Goal: Task Accomplishment & Management: Use online tool/utility

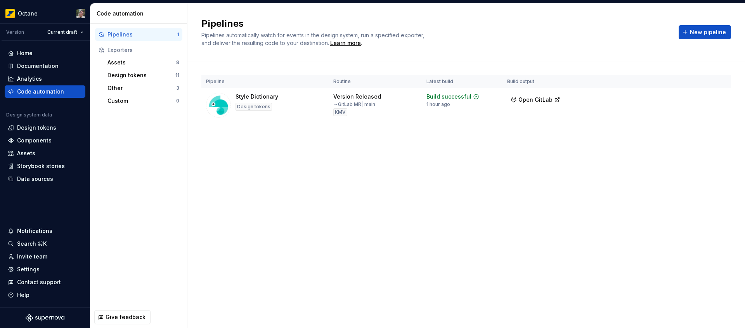
click at [50, 128] on div "Design tokens" at bounding box center [36, 128] width 39 height 8
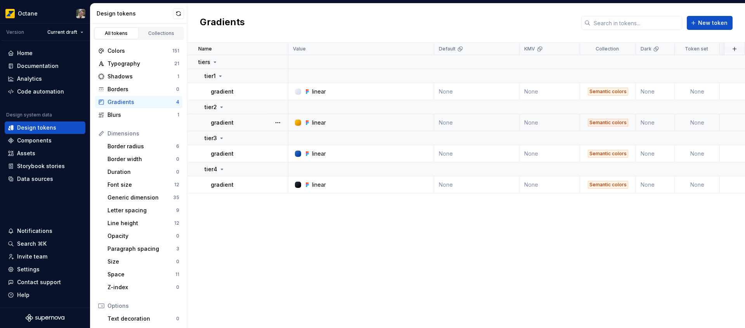
click at [323, 122] on div "linear" at bounding box center [319, 123] width 14 height 8
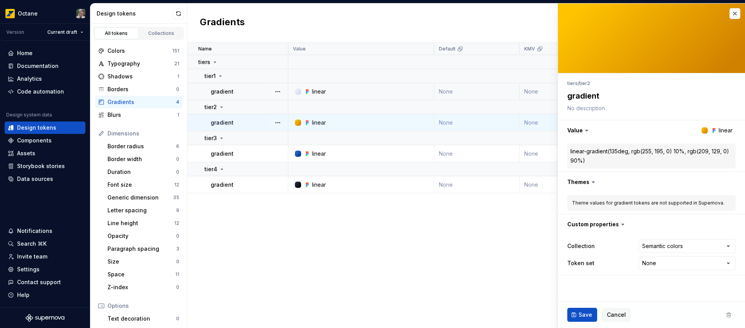
click at [322, 89] on div "linear" at bounding box center [319, 92] width 14 height 8
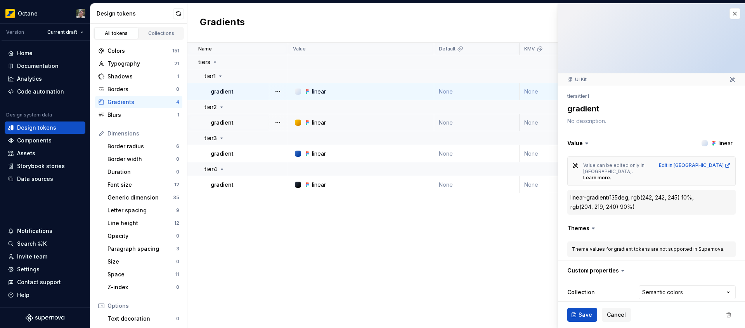
click at [319, 117] on td "linear" at bounding box center [361, 122] width 146 height 17
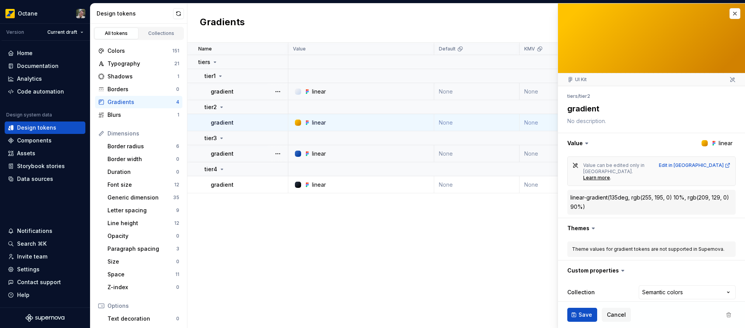
click at [319, 154] on div "linear" at bounding box center [319, 154] width 14 height 8
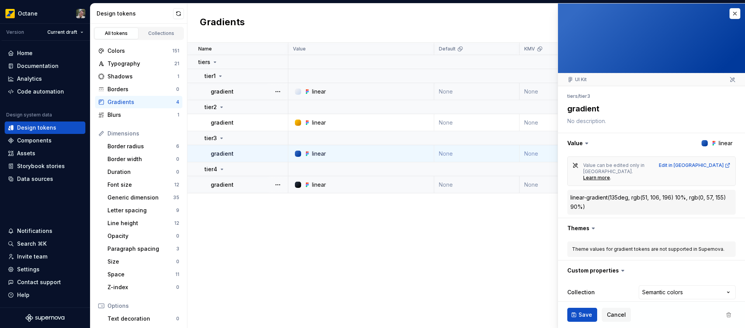
click at [318, 185] on div "linear" at bounding box center [319, 185] width 14 height 8
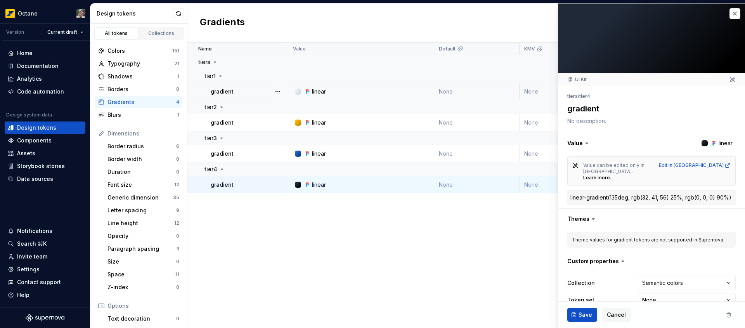
type textarea "*"
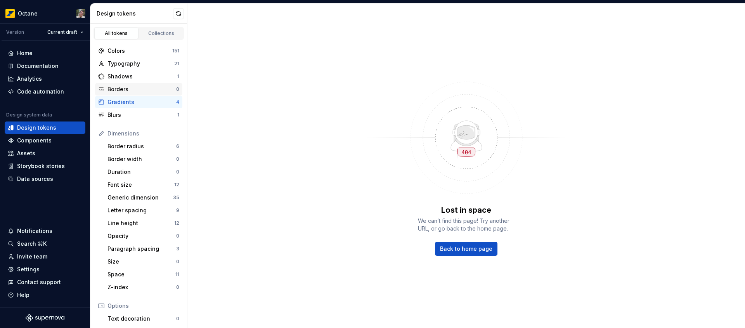
click at [151, 93] on div "Borders" at bounding box center [141, 89] width 69 height 8
click at [147, 103] on div "Gradients" at bounding box center [141, 102] width 69 height 8
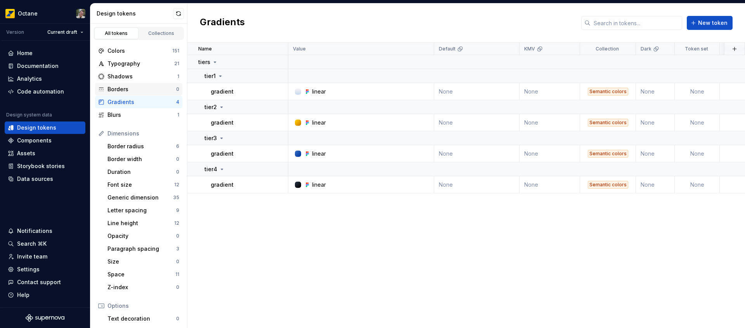
click at [151, 90] on div "Borders" at bounding box center [141, 89] width 69 height 8
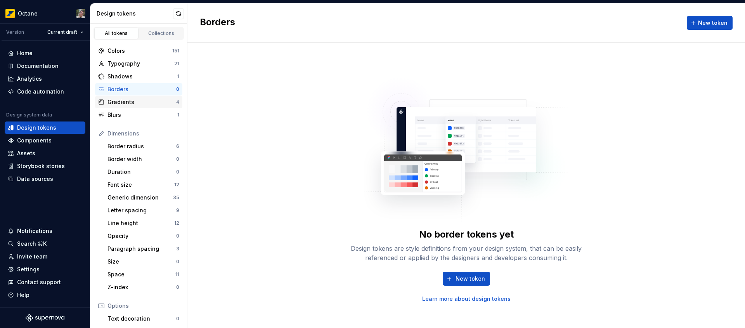
click at [145, 105] on div "Gradients" at bounding box center [141, 102] width 69 height 8
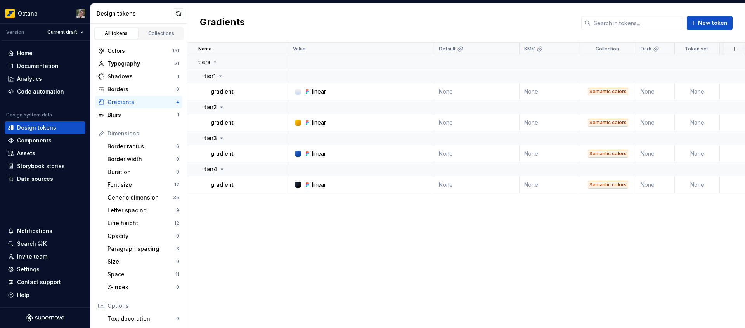
click at [338, 90] on div "linear" at bounding box center [363, 92] width 140 height 8
click at [308, 93] on icon at bounding box center [307, 91] width 6 height 6
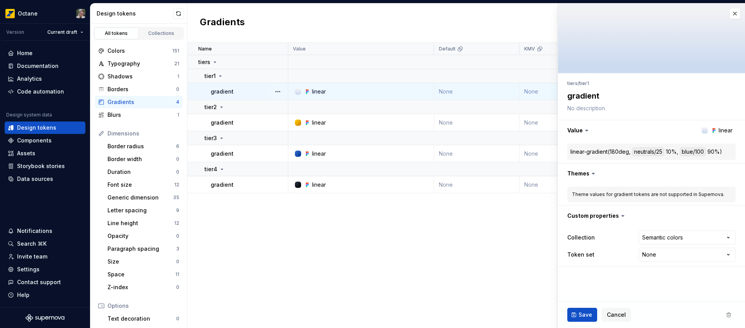
click at [300, 93] on div at bounding box center [298, 91] width 6 height 6
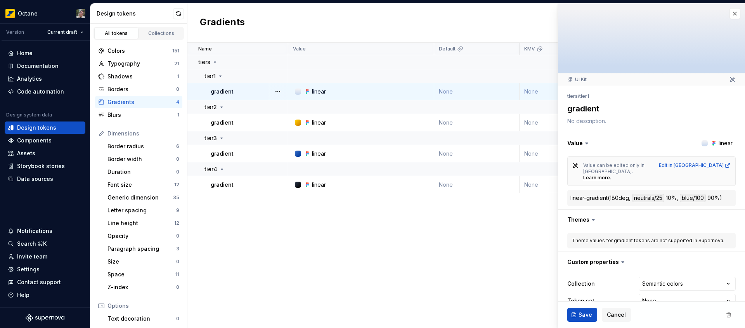
type textarea "*"
click at [729, 13] on button "button" at bounding box center [734, 13] width 11 height 11
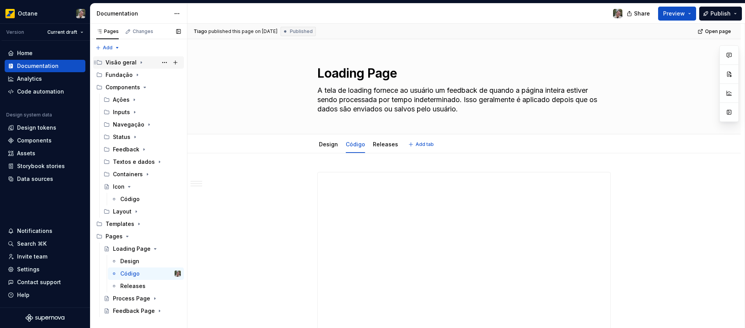
type textarea "*"
click at [43, 49] on div "Home" at bounding box center [45, 53] width 74 height 8
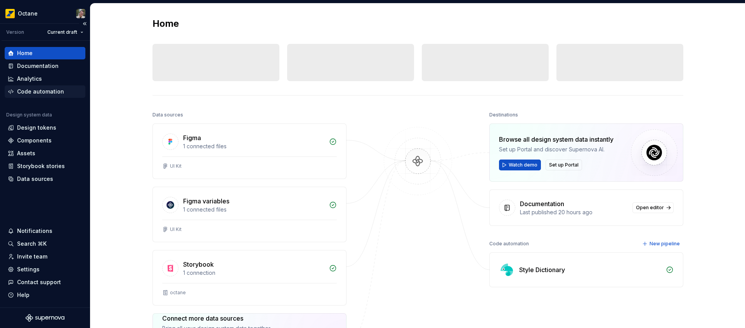
click at [54, 88] on div "Code automation" at bounding box center [40, 92] width 47 height 8
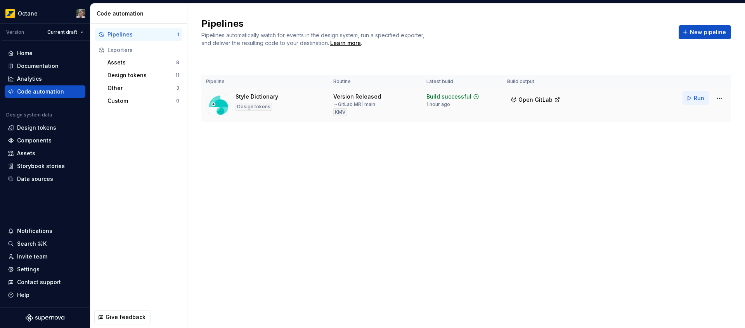
click at [701, 100] on span "Run" at bounding box center [699, 98] width 10 height 8
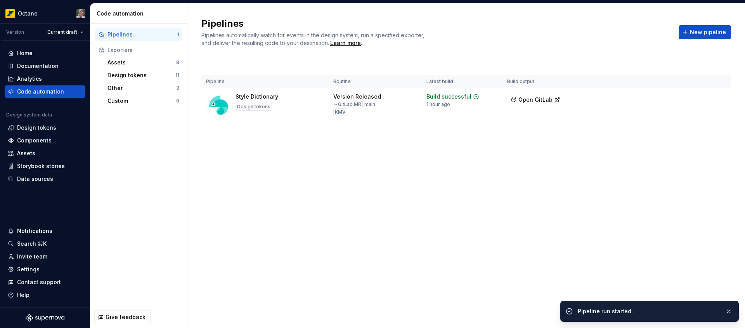
click at [561, 163] on div "Pipelines Pipelines automatically watch for events in the design system, run a …" at bounding box center [465, 165] width 557 height 324
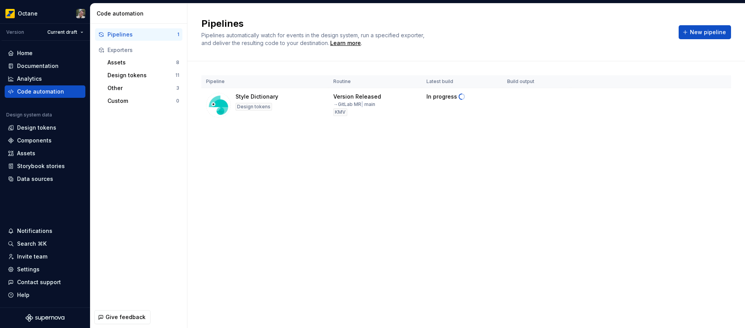
click at [380, 204] on div "Pipelines Pipelines automatically watch for events in the design system, run a …" at bounding box center [465, 165] width 557 height 324
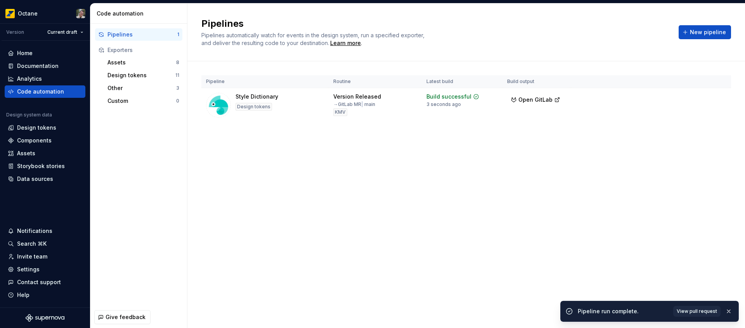
click at [461, 237] on div "Pipelines Pipelines automatically watch for events in the design system, run a …" at bounding box center [465, 165] width 557 height 324
